Goal: Task Accomplishment & Management: Complete application form

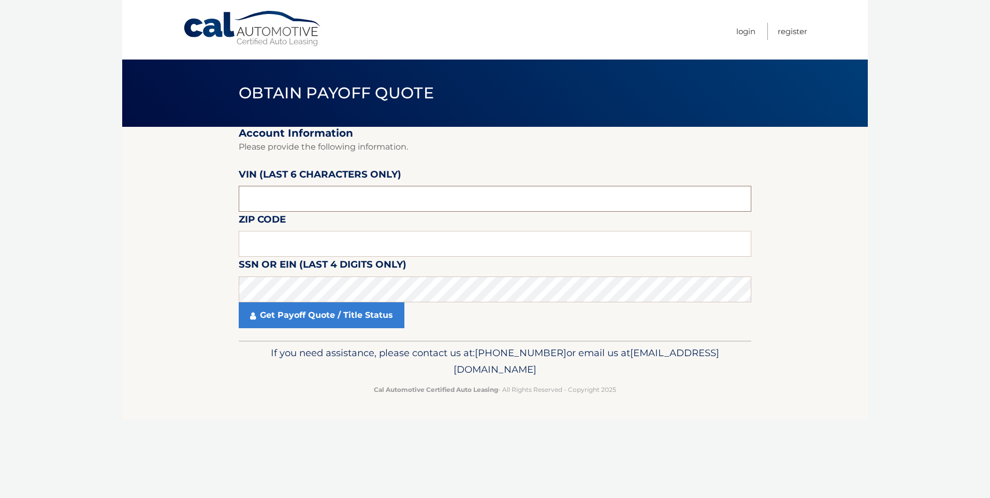
click at [392, 195] on input "text" at bounding box center [495, 199] width 513 height 26
click at [366, 199] on input "text" at bounding box center [495, 199] width 513 height 26
type input "N*****"
type input "107925"
click at [279, 243] on input "text" at bounding box center [495, 244] width 513 height 26
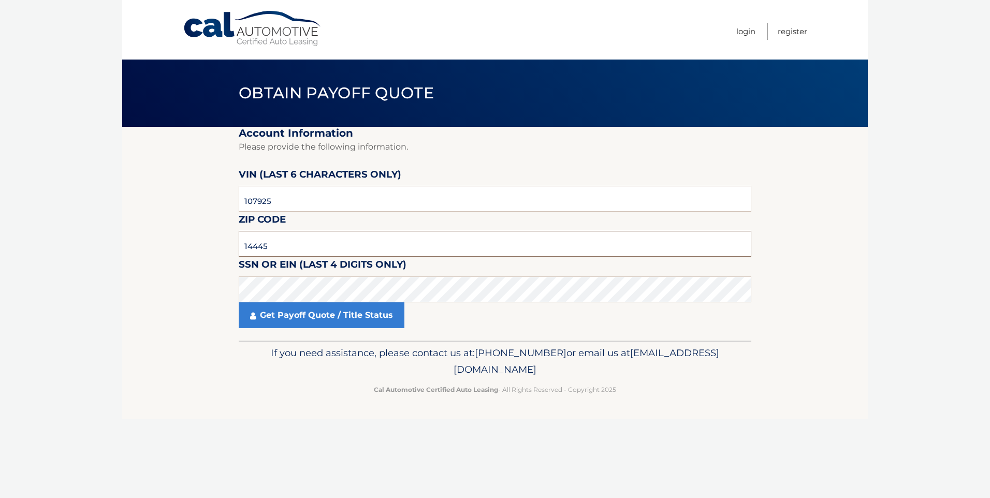
type input "14445"
click at [292, 306] on link "Get Payoff Quote / Title Status" at bounding box center [322, 315] width 166 height 26
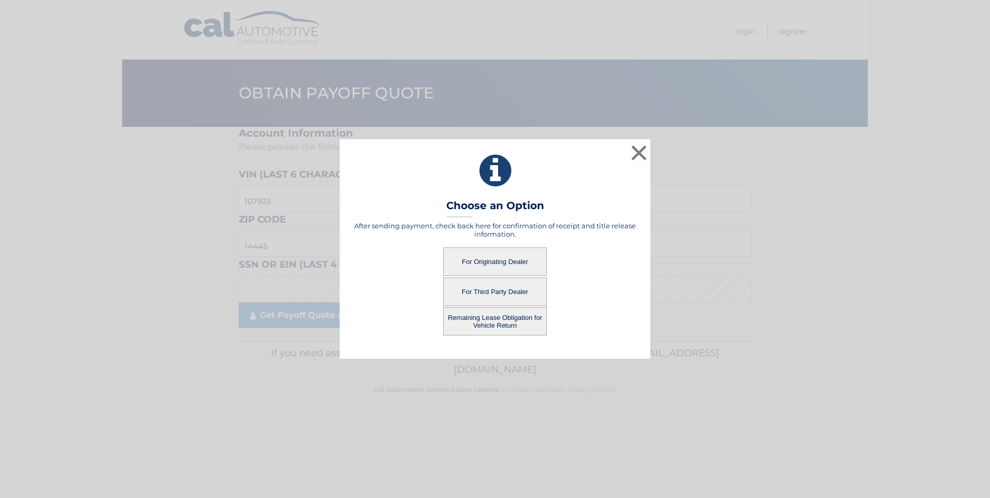
click at [472, 261] on button "For Originating Dealer" at bounding box center [495, 262] width 104 height 28
click at [484, 261] on button "For Originating Dealer" at bounding box center [495, 262] width 104 height 28
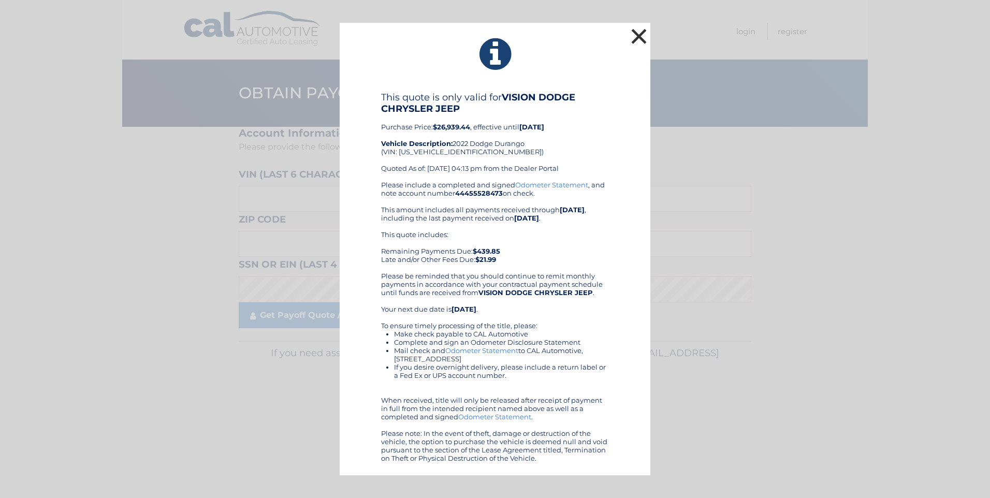
click at [637, 35] on button "×" at bounding box center [639, 36] width 21 height 21
